Goal: Information Seeking & Learning: Learn about a topic

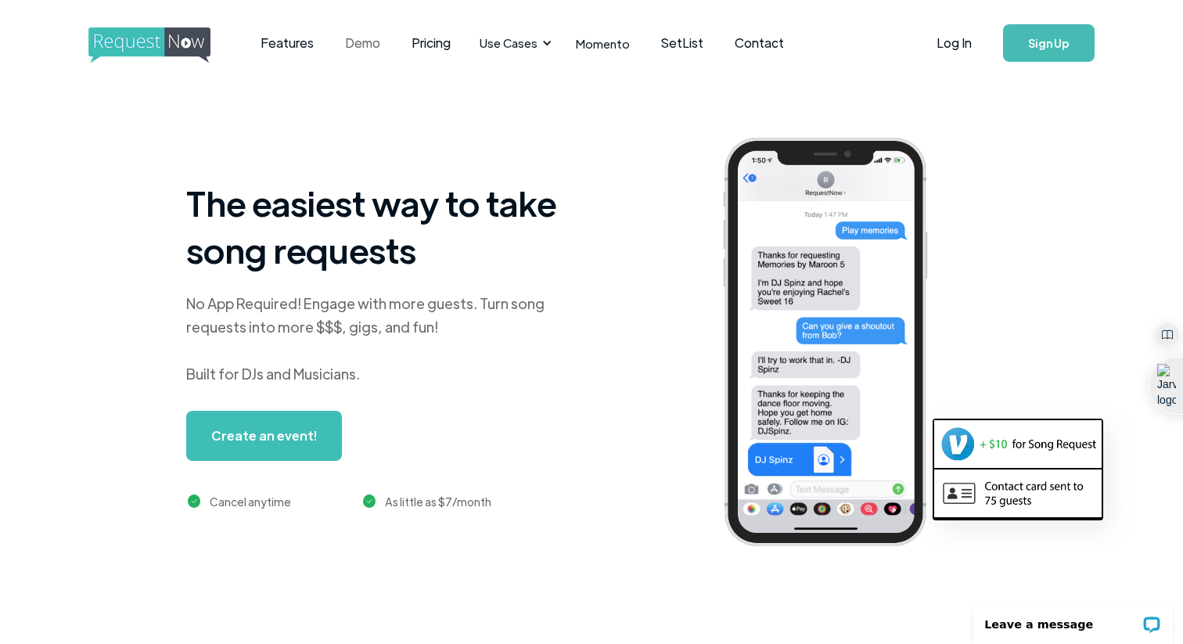
click at [365, 43] on link "Demo" at bounding box center [362, 43] width 66 height 48
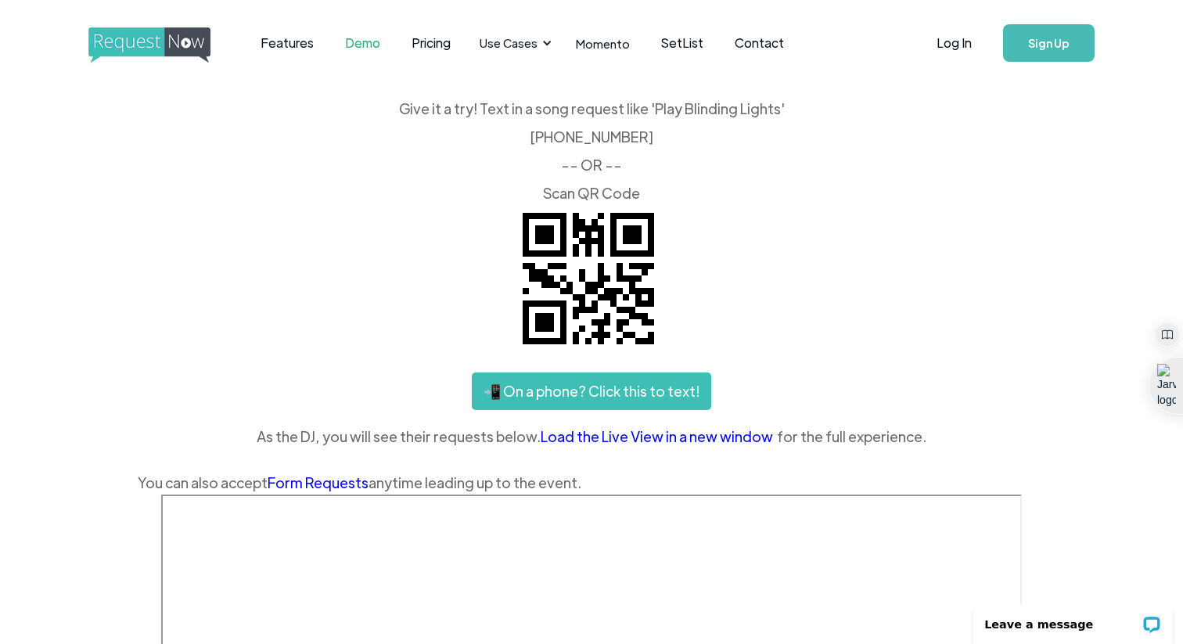
click at [634, 436] on link "Load the Live View in a new window" at bounding box center [658, 436] width 236 height 23
click at [441, 42] on link "Pricing" at bounding box center [431, 43] width 70 height 48
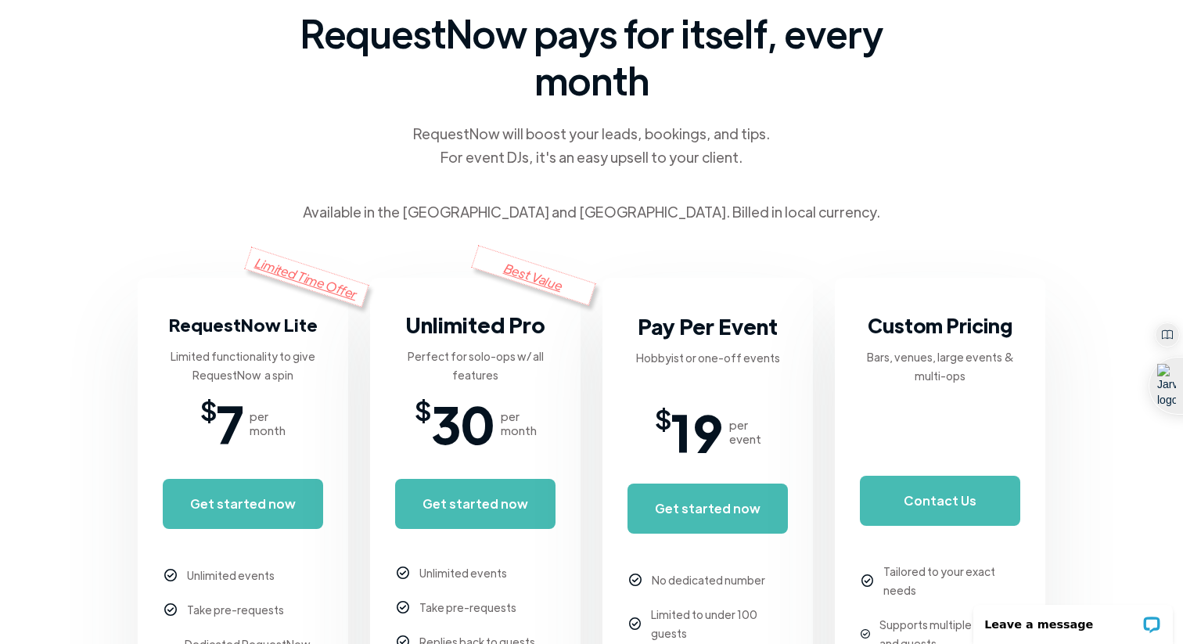
scroll to position [61, 0]
